Goal: Task Accomplishment & Management: Manage account settings

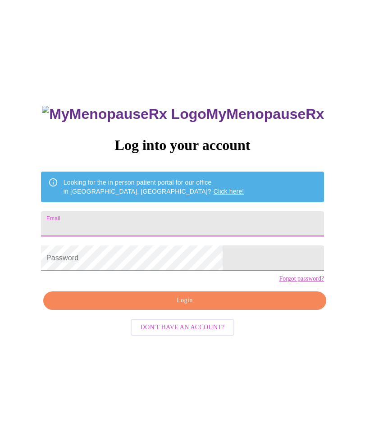
scroll to position [38, 0]
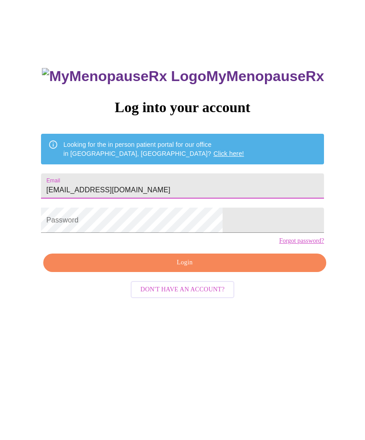
type input "[EMAIL_ADDRESS][DOMAIN_NAME]"
click at [279, 244] on link "Forgot password?" at bounding box center [301, 240] width 45 height 7
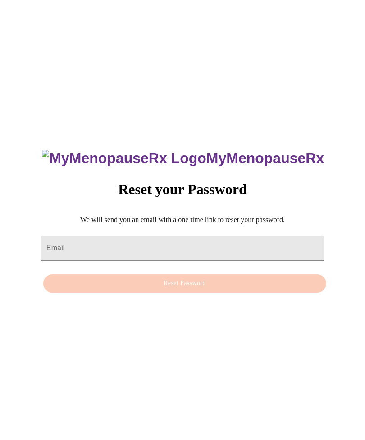
click at [190, 235] on input "Email" at bounding box center [182, 247] width 283 height 25
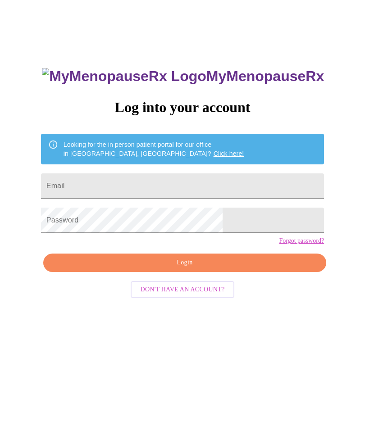
click at [120, 191] on input "Email" at bounding box center [182, 185] width 283 height 25
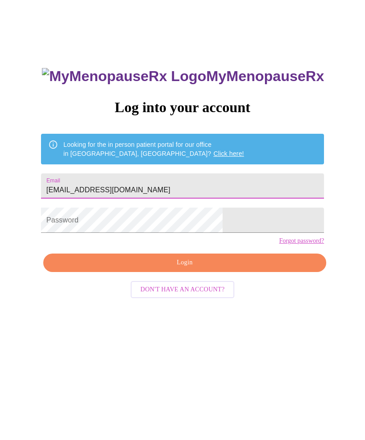
type input "[EMAIL_ADDRESS][DOMAIN_NAME]"
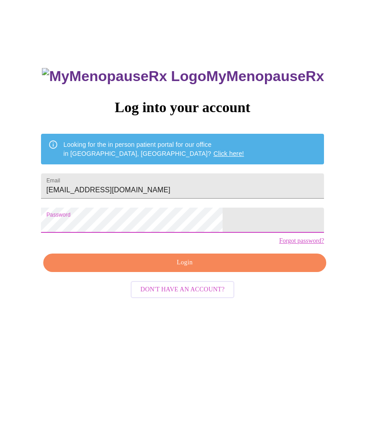
click at [233, 268] on span "Login" at bounding box center [185, 262] width 262 height 11
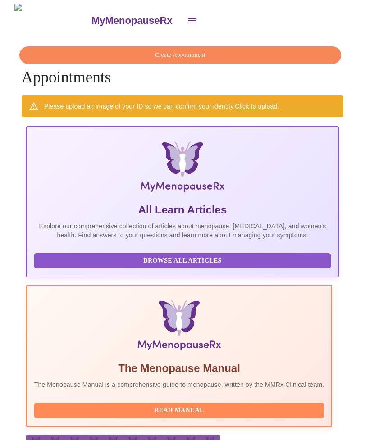
scroll to position [0, 508]
click at [188, 18] on icon "open drawer" at bounding box center [192, 20] width 8 height 5
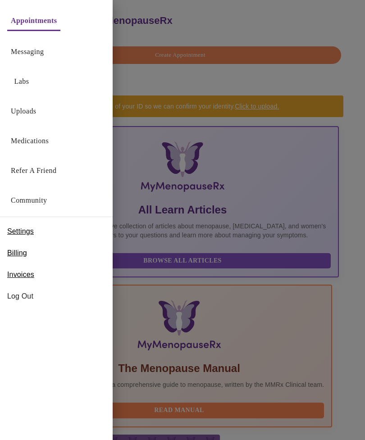
click at [261, 83] on div at bounding box center [182, 220] width 365 height 440
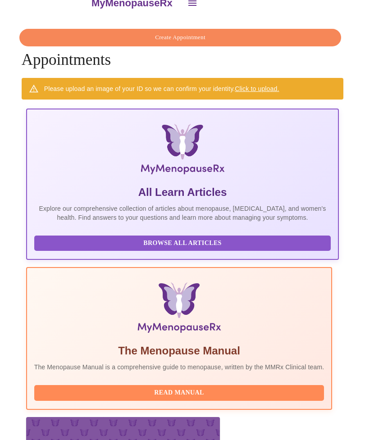
scroll to position [0, 0]
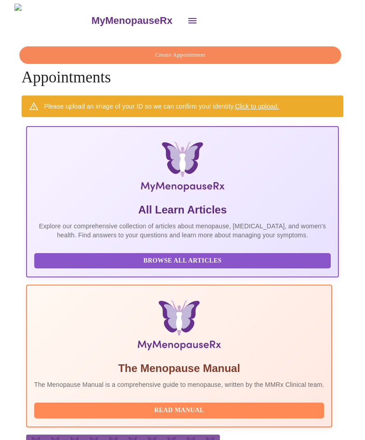
click at [187, 15] on icon "open drawer" at bounding box center [192, 20] width 11 height 11
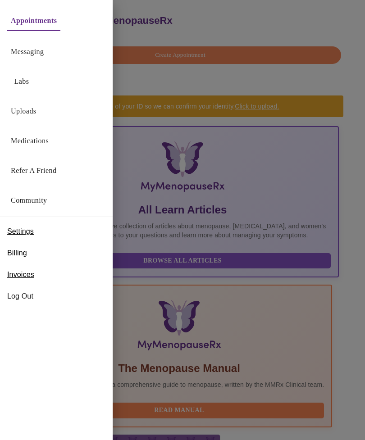
click at [314, 161] on div at bounding box center [182, 220] width 365 height 440
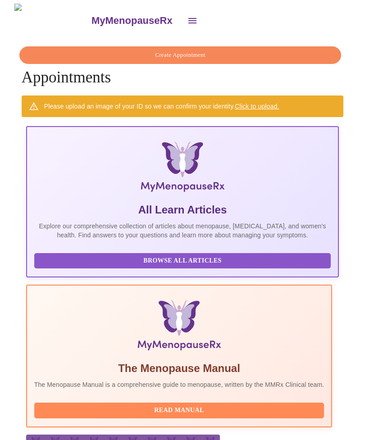
click at [187, 18] on icon "open drawer" at bounding box center [192, 20] width 11 height 11
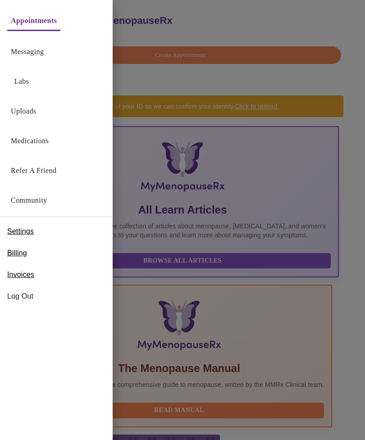
click at [25, 301] on span "Log Out" at bounding box center [56, 296] width 98 height 11
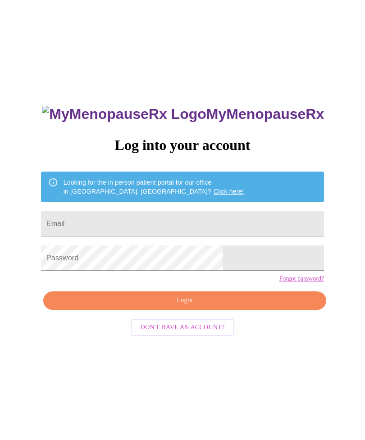
click at [149, 231] on input "Email" at bounding box center [182, 223] width 283 height 25
click at [169, 232] on input "lmoloi277" at bounding box center [182, 223] width 283 height 25
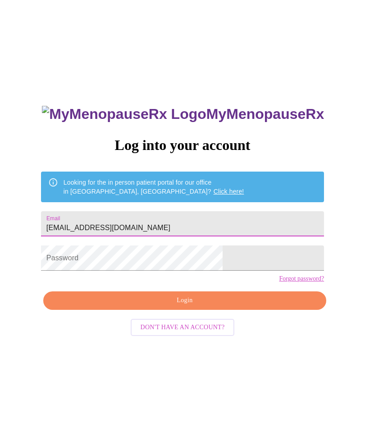
type input "[EMAIL_ADDRESS][DOMAIN_NAME]"
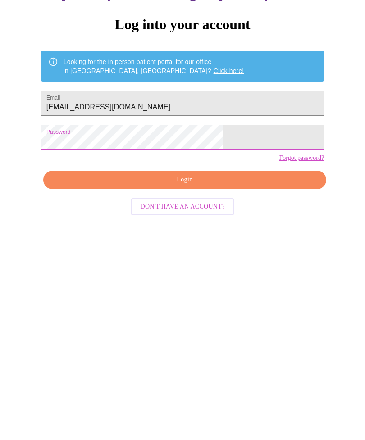
click at [206, 295] on span "Login" at bounding box center [185, 300] width 262 height 11
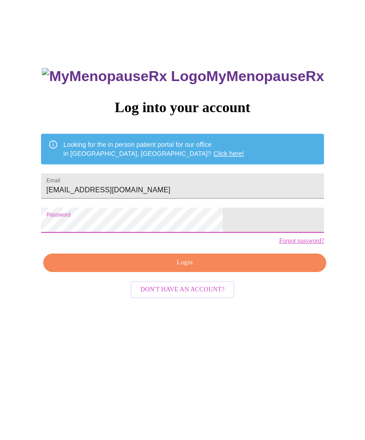
click at [227, 268] on span "Login" at bounding box center [185, 262] width 262 height 11
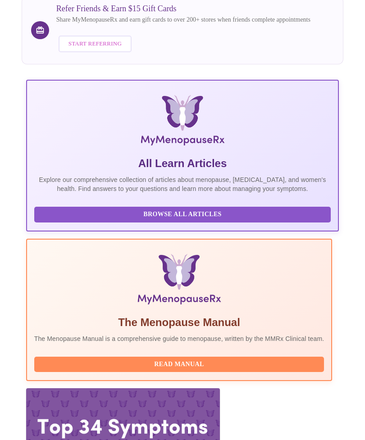
scroll to position [112, 0]
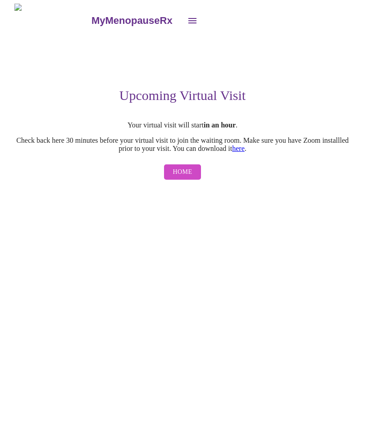
click at [189, 176] on span "Home" at bounding box center [182, 172] width 19 height 11
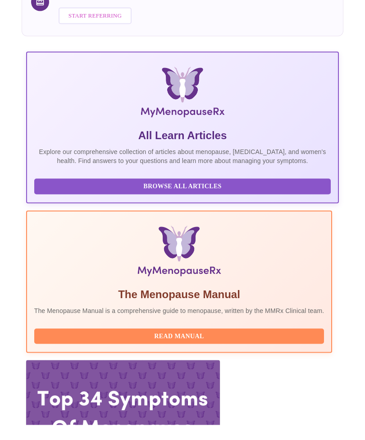
scroll to position [112, 0]
